Goal: Task Accomplishment & Management: Use online tool/utility

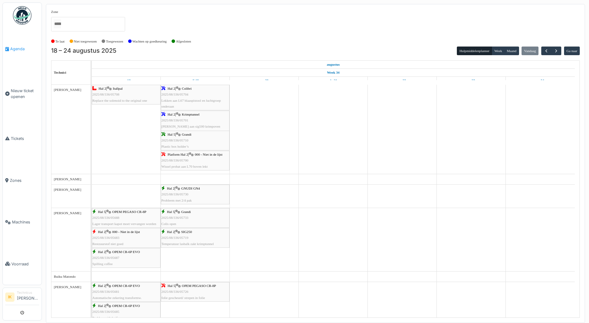
click at [14, 47] on span "Agenda" at bounding box center [24, 49] width 29 height 6
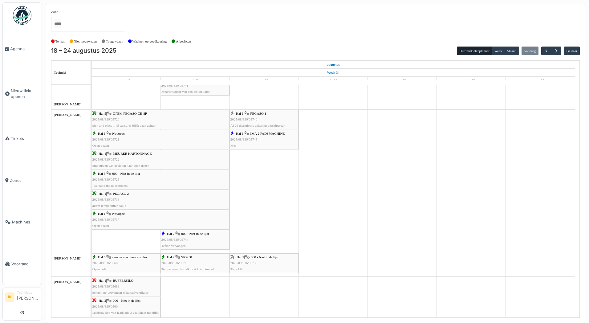
scroll to position [339, 0]
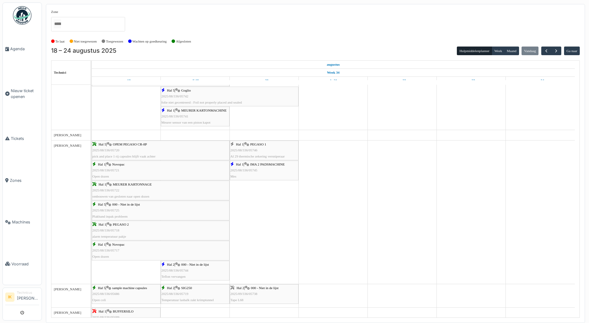
click at [262, 151] on div "Hal 1 | PEGASO 1 2025/08/336/05746 Al 29 thermische zekering versniperaar" at bounding box center [263, 150] width 67 height 18
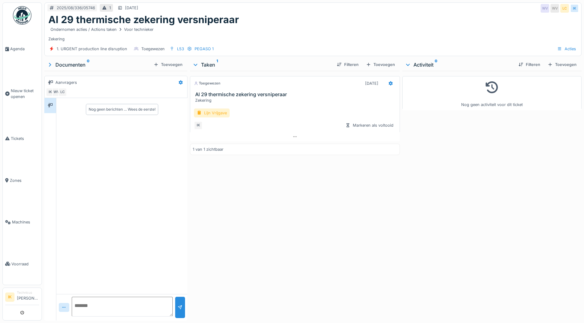
click at [204, 113] on div "Lijn Vrijgave" at bounding box center [212, 112] width 36 height 9
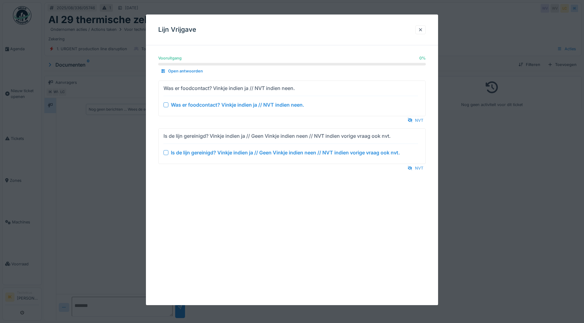
click at [167, 106] on div at bounding box center [166, 104] width 5 height 5
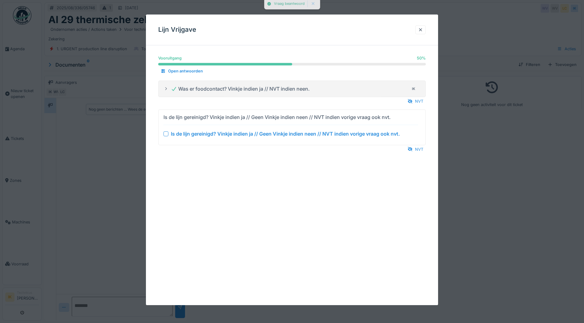
click at [165, 134] on div at bounding box center [166, 133] width 5 height 5
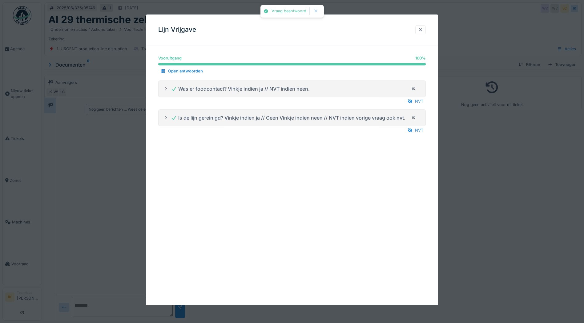
click at [423, 30] on div at bounding box center [420, 30] width 5 height 6
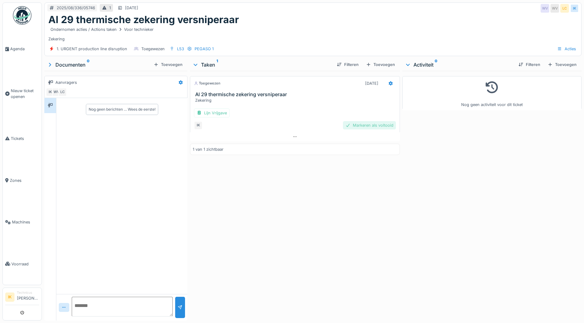
click at [377, 123] on div "Markeren als voltooid" at bounding box center [369, 125] width 53 height 8
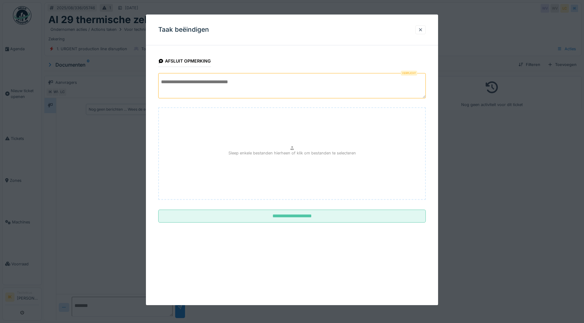
click at [172, 82] on textarea at bounding box center [292, 85] width 268 height 25
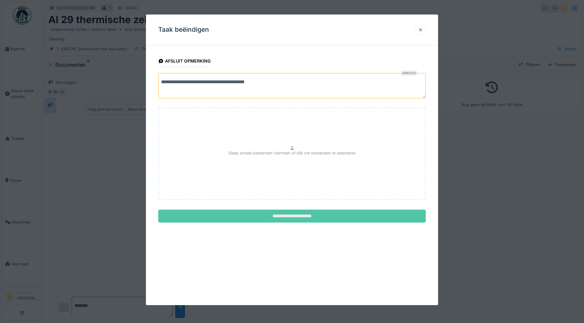
type textarea "**********"
click at [282, 214] on input "**********" at bounding box center [292, 215] width 268 height 13
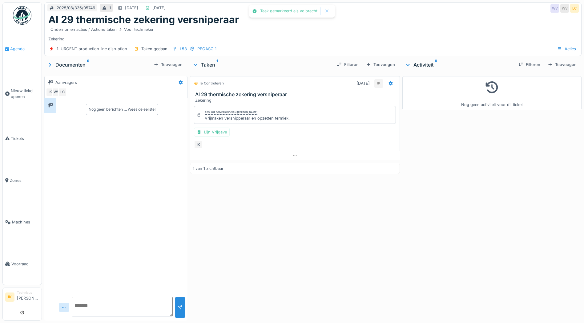
click at [16, 48] on span "Agenda" at bounding box center [24, 49] width 29 height 6
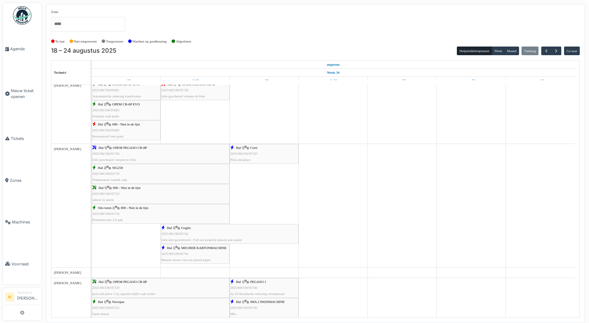
scroll to position [216, 0]
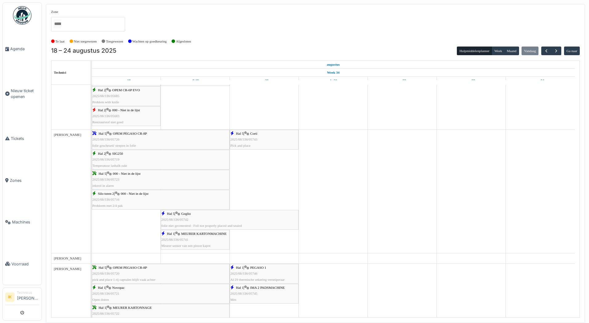
click at [265, 137] on div "Hal 5 | Corti 2025/08/336/05743 Pick and place" at bounding box center [263, 140] width 67 height 18
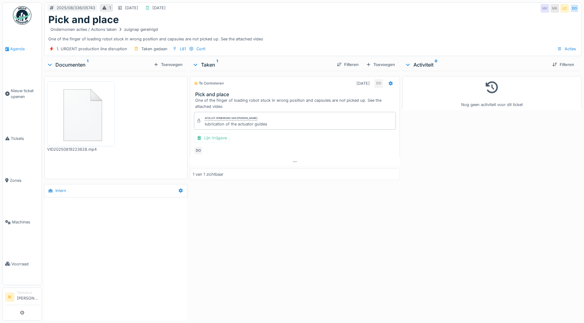
click at [17, 49] on span "Agenda" at bounding box center [24, 49] width 29 height 6
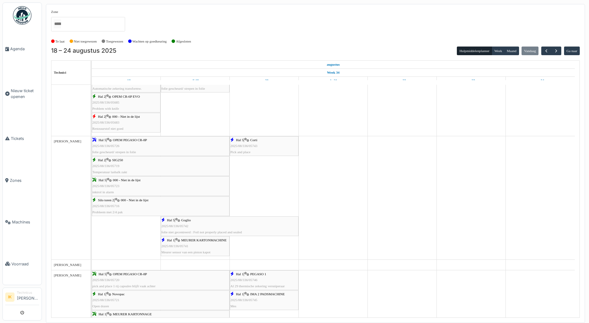
scroll to position [246, 0]
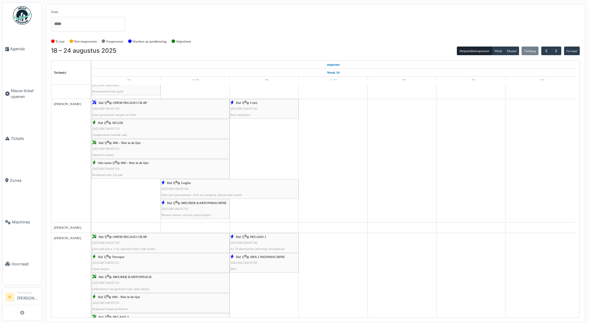
click at [199, 184] on div "Hal 5 | Goglio 2025/08/336/05742 folie niet gecentreerd : Foil not properly pla…" at bounding box center [229, 189] width 136 height 18
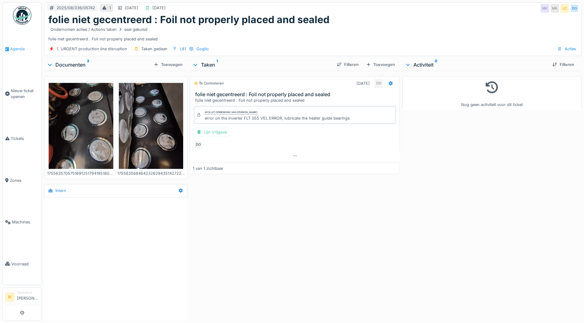
click at [17, 48] on span "Agenda" at bounding box center [24, 49] width 29 height 6
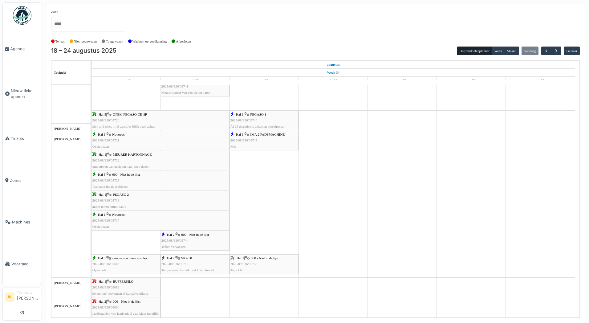
scroll to position [369, 0]
